Goal: Communication & Community: Answer question/provide support

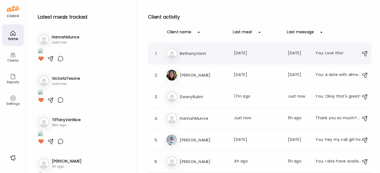
scroll to position [198, 0]
click at [43, 55] on img at bounding box center [40, 51] width 5 height 7
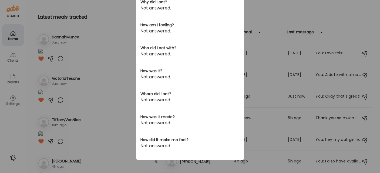
scroll to position [0, 0]
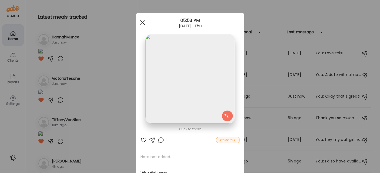
click at [140, 20] on div at bounding box center [142, 22] width 11 height 11
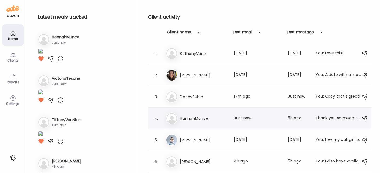
click at [200, 118] on h3 "HannahMunce" at bounding box center [204, 118] width 48 height 6
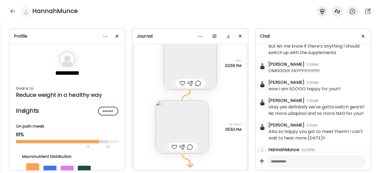
scroll to position [1792, 0]
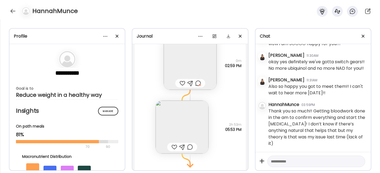
click at [286, 161] on textarea at bounding box center [311, 161] width 81 height 6
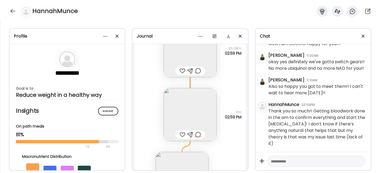
scroll to position [1993, 0]
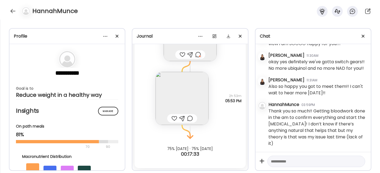
click at [281, 160] on textarea at bounding box center [311, 161] width 81 height 6
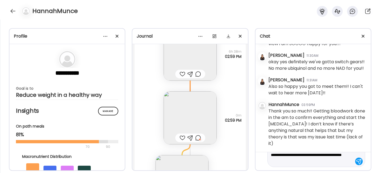
scroll to position [1910, 0]
click at [185, 115] on img at bounding box center [190, 118] width 53 height 53
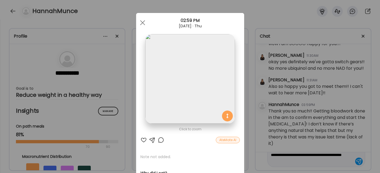
click at [160, 140] on div at bounding box center [161, 140] width 6 height 6
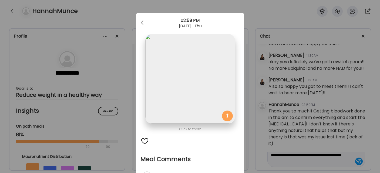
scroll to position [68, 0]
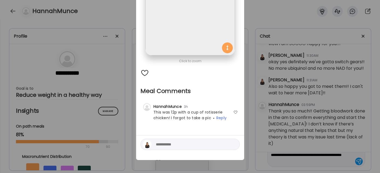
click at [294, 120] on div "Ate Coach Dashboard Wahoo! It’s official Take a moment to set up your Coach Pro…" at bounding box center [190, 86] width 380 height 173
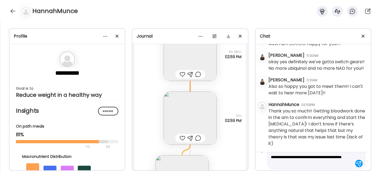
scroll to position [11, 0]
click at [331, 162] on textarea "**********" at bounding box center [311, 156] width 81 height 19
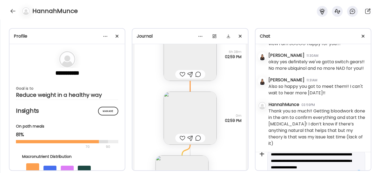
scroll to position [6, 0]
drag, startPoint x: 338, startPoint y: 160, endPoint x: 329, endPoint y: 160, distance: 9.2
click at [329, 160] on textarea "**********" at bounding box center [311, 164] width 81 height 26
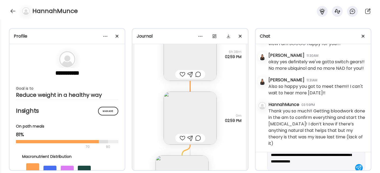
scroll to position [13, 0]
click at [307, 165] on textarea "**********" at bounding box center [311, 158] width 81 height 26
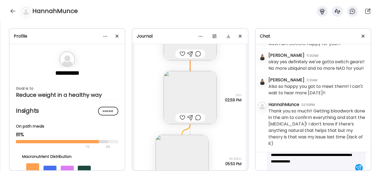
scroll to position [1931, 0]
click at [188, 92] on img at bounding box center [190, 97] width 53 height 53
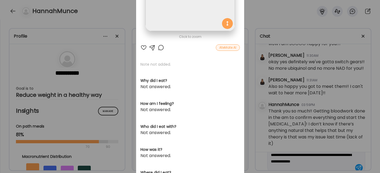
scroll to position [0, 0]
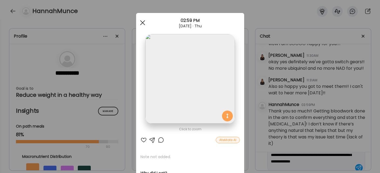
click at [140, 18] on div at bounding box center [142, 22] width 11 height 11
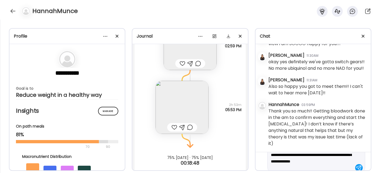
scroll to position [1986, 0]
click at [166, 101] on img at bounding box center [181, 106] width 53 height 53
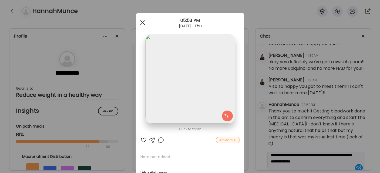
click at [141, 23] on span at bounding box center [142, 22] width 5 height 5
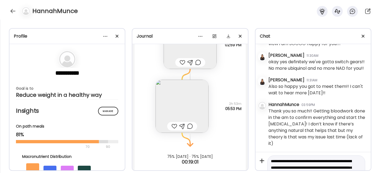
scroll to position [19, 0]
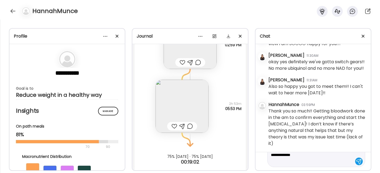
click at [308, 160] on textarea "**********" at bounding box center [311, 151] width 81 height 26
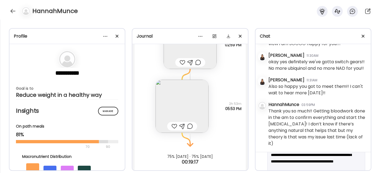
scroll to position [32, 0]
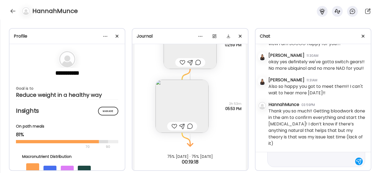
click at [317, 161] on textarea "**********" at bounding box center [311, 145] width 81 height 39
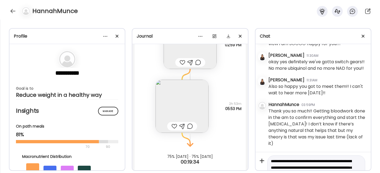
drag, startPoint x: 301, startPoint y: 165, endPoint x: 281, endPoint y: 134, distance: 37.6
click at [281, 134] on div "[DATE] - [DATE] [PERSON_NAME] 04:09PM Hi!! yay we're connected! [DATE] - [DATE]…" at bounding box center [312, 114] width 115 height 141
type textarea "**********"
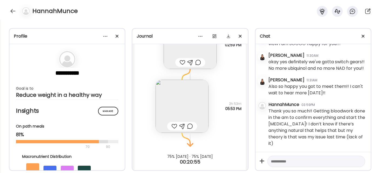
paste textarea "**********"
type textarea "**********"
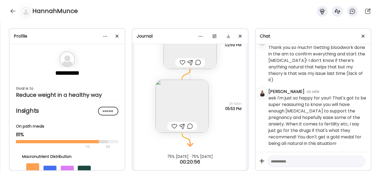
scroll to position [1855, 0]
click at [174, 109] on img at bounding box center [181, 106] width 53 height 53
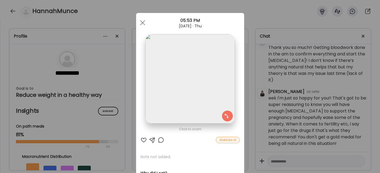
click at [141, 139] on div at bounding box center [143, 140] width 6 height 6
click at [138, 23] on div at bounding box center [142, 22] width 11 height 11
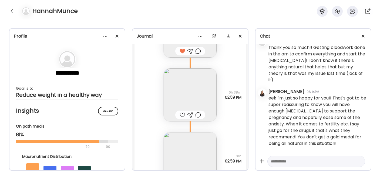
scroll to position [1925, 0]
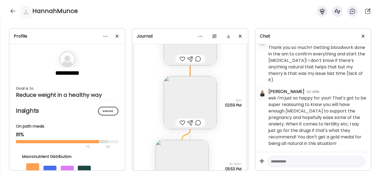
click at [175, 90] on img at bounding box center [190, 102] width 53 height 53
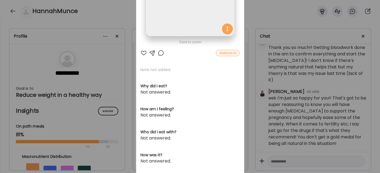
scroll to position [16, 0]
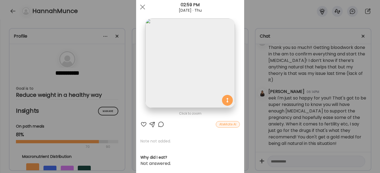
click at [160, 122] on div at bounding box center [161, 124] width 6 height 6
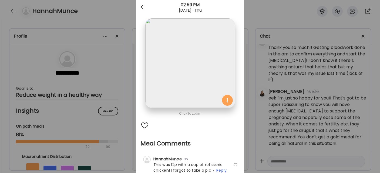
click at [140, 6] on div at bounding box center [142, 7] width 11 height 11
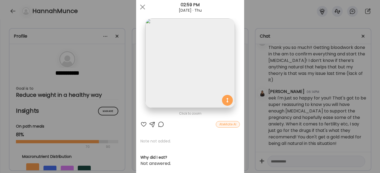
click at [293, 87] on div "Ate Coach Dashboard Wahoo! It’s official Take a moment to set up your Coach Pro…" at bounding box center [190, 86] width 380 height 173
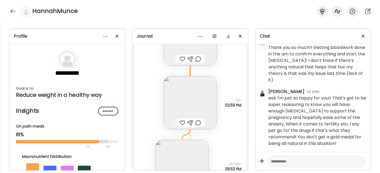
scroll to position [1993, 0]
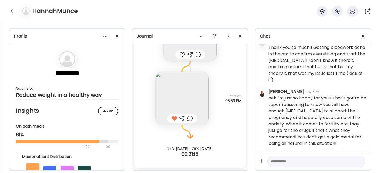
click at [179, 118] on div at bounding box center [182, 118] width 6 height 6
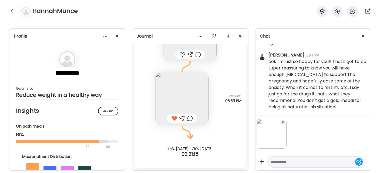
click at [277, 160] on textarea at bounding box center [311, 161] width 81 height 6
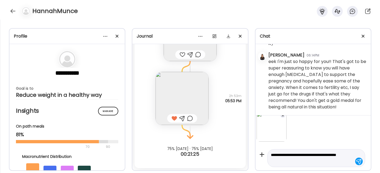
type textarea "**********"
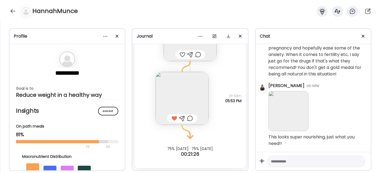
scroll to position [1925, 0]
click at [5, 8] on div "HannahMunce" at bounding box center [190, 9] width 380 height 19
click at [11, 11] on div at bounding box center [13, 11] width 9 height 9
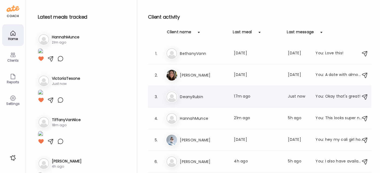
click at [198, 100] on div "De DeanyRubin Last meal: 17m ago Last message: Just now You: Okay that's great!" at bounding box center [260, 97] width 189 height 12
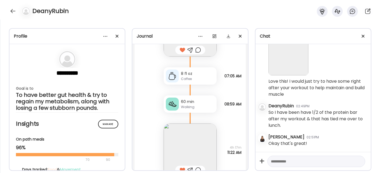
scroll to position [2665, 0]
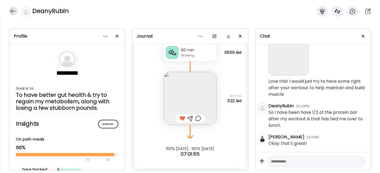
click at [14, 12] on div at bounding box center [13, 11] width 9 height 9
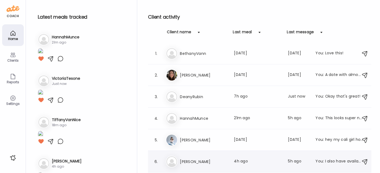
scroll to position [40, 0]
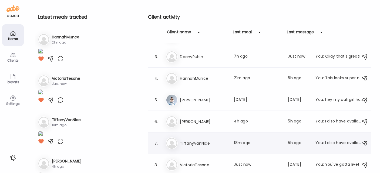
click at [202, 147] on div "Ti TiffanyVanNice Last meal: 18m ago Last message: 5h ago You: I also have avai…" at bounding box center [260, 143] width 189 height 12
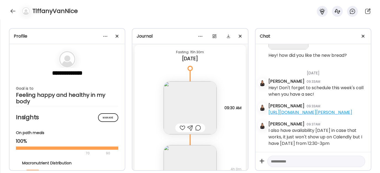
scroll to position [7534, 0]
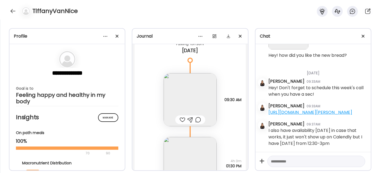
click at [179, 119] on div at bounding box center [182, 119] width 6 height 6
click at [188, 117] on div at bounding box center [190, 119] width 6 height 6
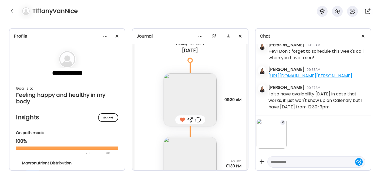
scroll to position [4649, 0]
click at [279, 159] on textarea at bounding box center [311, 161] width 81 height 6
type textarea "**********"
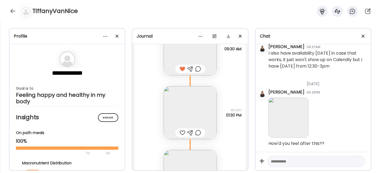
scroll to position [7585, 0]
click at [194, 112] on img at bounding box center [190, 112] width 53 height 53
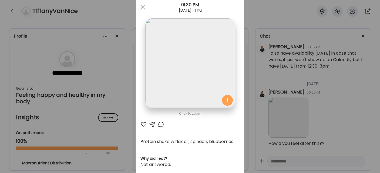
click at [140, 122] on div at bounding box center [143, 124] width 6 height 6
click at [140, 8] on div at bounding box center [142, 7] width 11 height 11
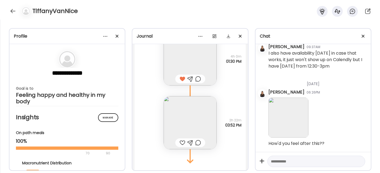
scroll to position [7655, 0]
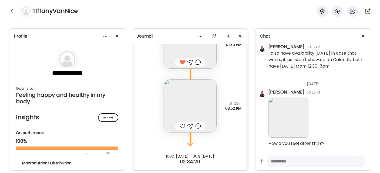
click at [185, 104] on img at bounding box center [190, 105] width 53 height 53
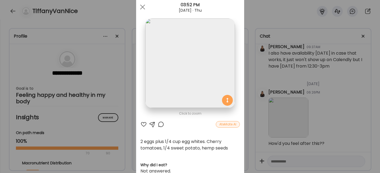
click at [141, 124] on div at bounding box center [143, 124] width 6 height 6
click at [141, 9] on div at bounding box center [142, 7] width 11 height 11
